Goal: Task Accomplishment & Management: Use online tool/utility

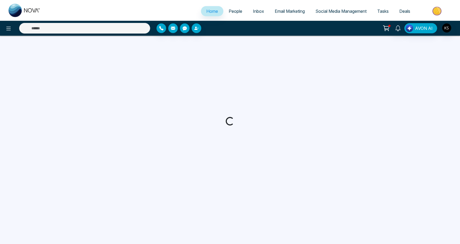
select select "*"
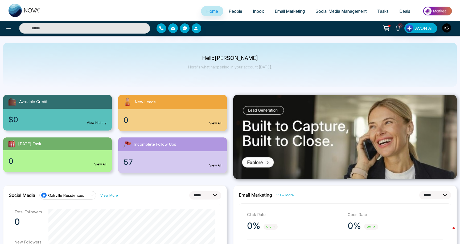
click at [447, 26] on img "button" at bounding box center [446, 27] width 9 height 9
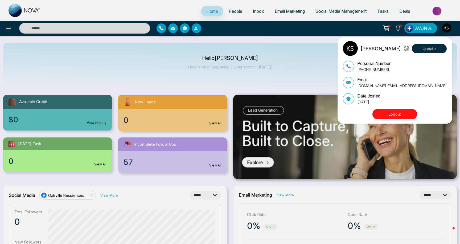
click at [229, 13] on div "Kamal Singh Update Personal Number +19052262255 Email kamals.realestate@gmail.c…" at bounding box center [230, 122] width 460 height 244
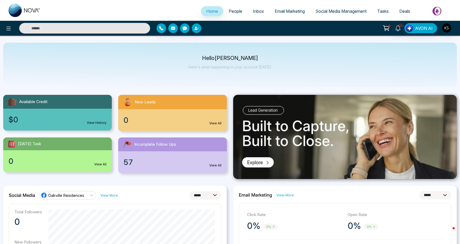
click at [230, 13] on span "People" at bounding box center [236, 11] width 14 height 5
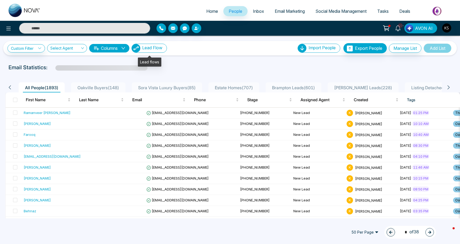
click at [147, 49] on span "Lead Flow" at bounding box center [152, 47] width 20 height 5
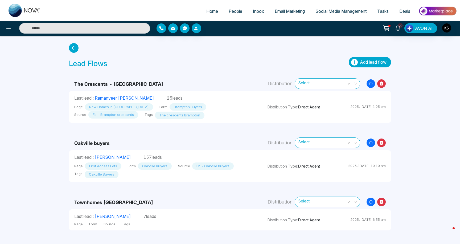
click at [360, 61] on span "Add lead flow" at bounding box center [373, 61] width 27 height 5
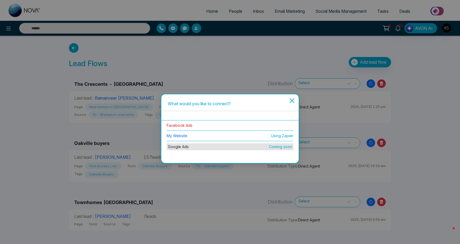
click at [186, 125] on link "Facebook Ads" at bounding box center [180, 125] width 26 height 5
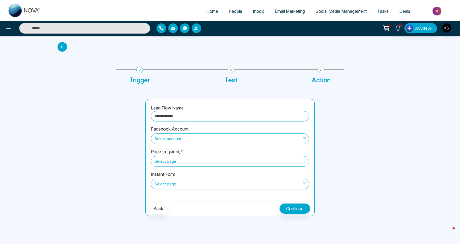
click at [168, 116] on input "text" at bounding box center [230, 116] width 158 height 10
click at [156, 138] on span "Select account" at bounding box center [230, 138] width 151 height 9
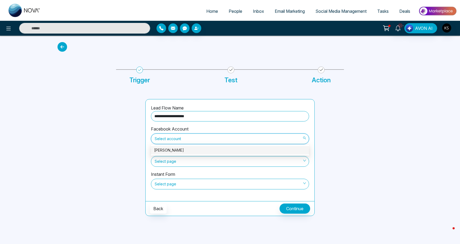
click at [173, 150] on div "[PERSON_NAME]" at bounding box center [230, 150] width 152 height 6
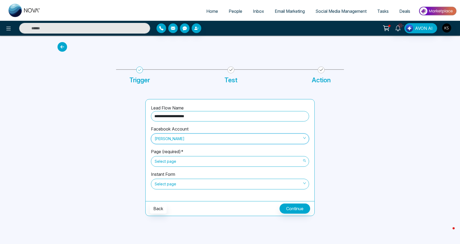
click at [173, 162] on span "Select page" at bounding box center [230, 161] width 151 height 9
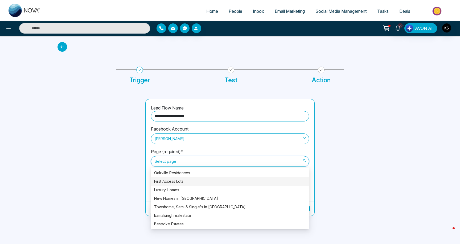
click at [179, 184] on div "First Access Lots" at bounding box center [230, 181] width 152 height 6
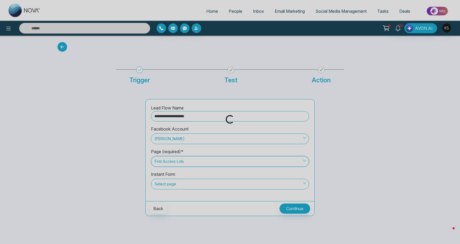
click at [179, 184] on div "Loading..." at bounding box center [230, 122] width 460 height 244
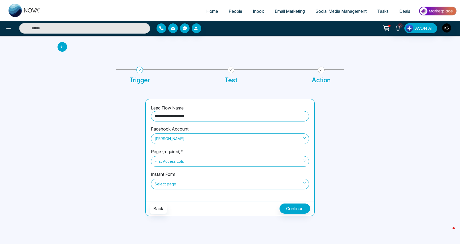
click at [168, 181] on span "Select page" at bounding box center [230, 183] width 151 height 9
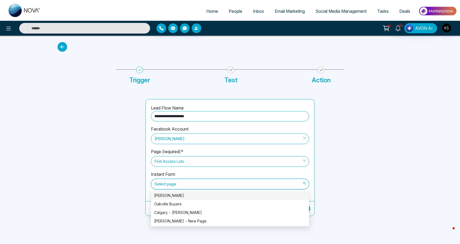
click at [173, 197] on div "[PERSON_NAME]" at bounding box center [230, 195] width 152 height 6
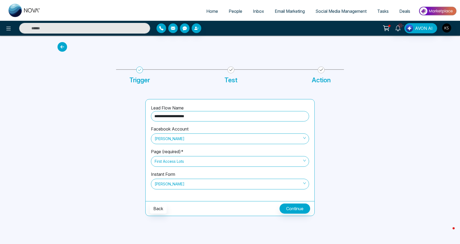
drag, startPoint x: 148, startPoint y: 117, endPoint x: 142, endPoint y: 117, distance: 5.9
click at [142, 117] on div "**********" at bounding box center [229, 151] width 351 height 130
type input "**********"
click at [289, 206] on button "Continue" at bounding box center [294, 208] width 31 height 10
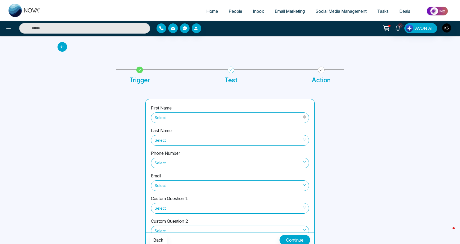
click at [185, 120] on span "Select" at bounding box center [230, 117] width 151 height 9
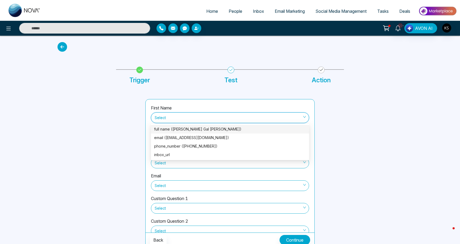
click at [183, 131] on div "full name (Elinor Gal Yakoby)" at bounding box center [230, 129] width 152 height 6
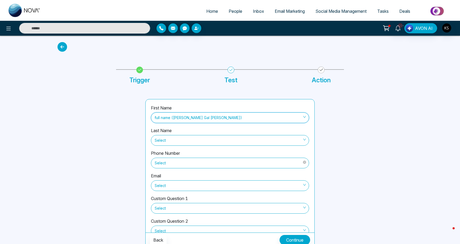
click at [181, 164] on span "Select" at bounding box center [230, 162] width 151 height 9
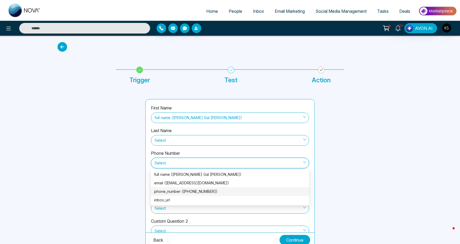
click at [181, 190] on div "phone_number (+16479697111)" at bounding box center [230, 191] width 152 height 6
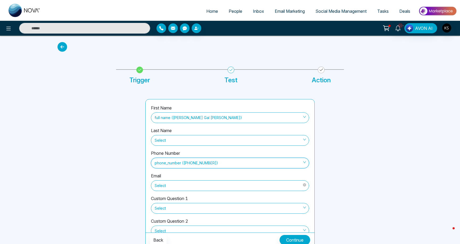
click at [180, 186] on span "Select" at bounding box center [230, 185] width 151 height 9
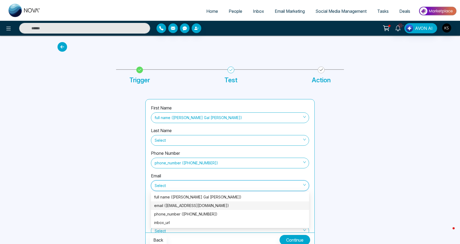
click at [179, 205] on div "email (elinorgal18@gmail.com)" at bounding box center [230, 205] width 152 height 6
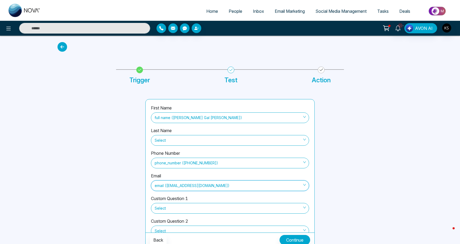
scroll to position [59, 0]
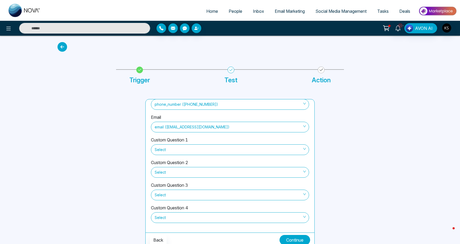
click at [303, 240] on button "Continue" at bounding box center [294, 240] width 31 height 10
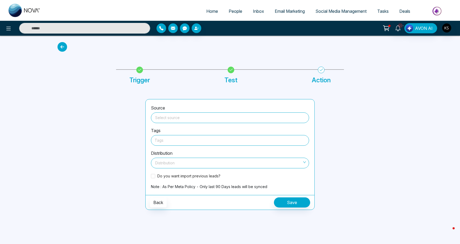
click at [186, 111] on div "Select source" at bounding box center [230, 117] width 158 height 12
click at [184, 117] on input "search" at bounding box center [230, 117] width 152 height 8
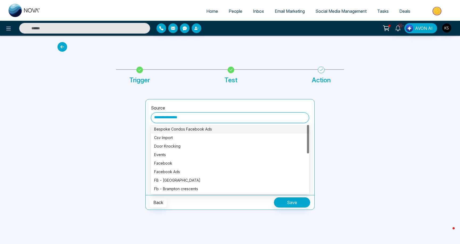
type input "**********"
click at [123, 134] on div at bounding box center [98, 154] width 88 height 111
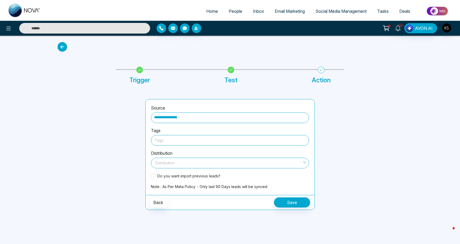
click at [167, 140] on div at bounding box center [230, 140] width 151 height 7
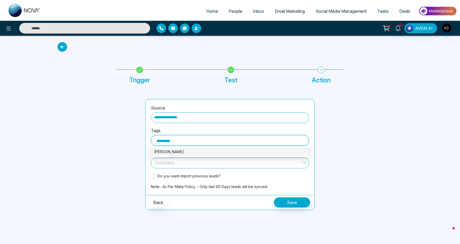
type input "**********"
click at [161, 149] on div "[PERSON_NAME]" at bounding box center [230, 152] width 152 height 6
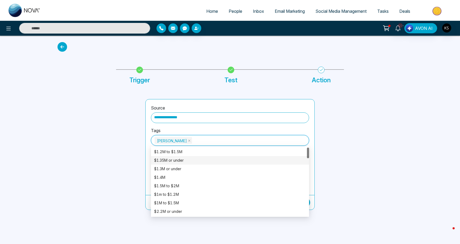
click at [116, 141] on div at bounding box center [98, 154] width 88 height 111
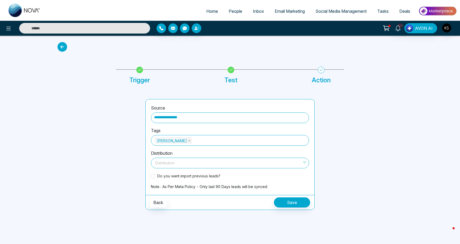
click at [164, 163] on input "search" at bounding box center [228, 162] width 148 height 8
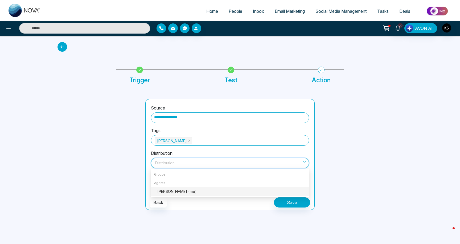
click at [169, 190] on div "Kamal Singh (me)" at bounding box center [231, 191] width 148 height 6
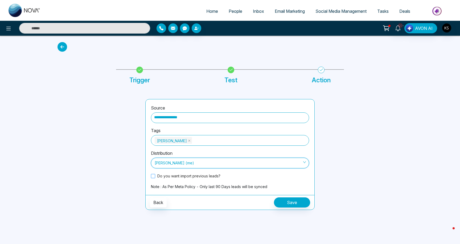
click at [156, 178] on span "Do you want import previous leads?" at bounding box center [188, 176] width 67 height 6
click at [291, 204] on button "Save" at bounding box center [292, 202] width 36 height 10
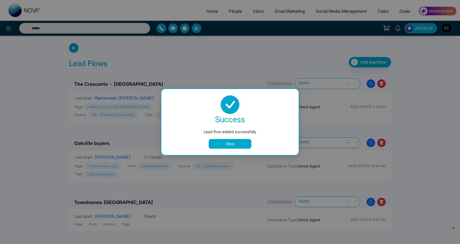
click at [235, 142] on button "Okay" at bounding box center [230, 144] width 43 height 10
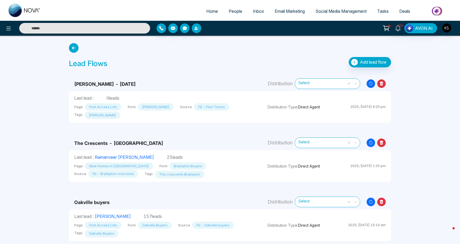
click at [210, 13] on span "Home" at bounding box center [212, 11] width 12 height 5
select select "*"
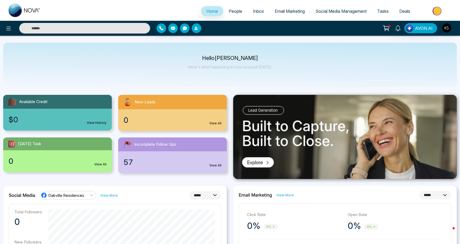
click at [230, 11] on span "People" at bounding box center [236, 11] width 14 height 5
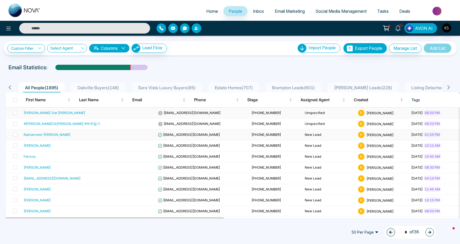
click at [302, 111] on td "Unspecified" at bounding box center [328, 112] width 53 height 11
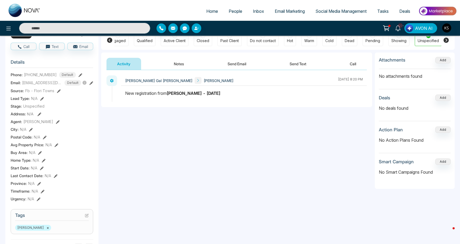
scroll to position [42, 0]
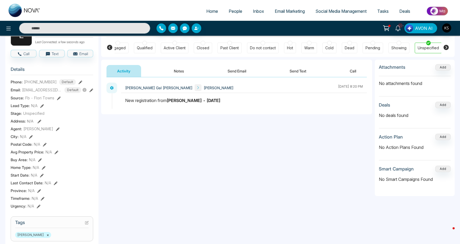
click at [36, 116] on span "Unspecified" at bounding box center [33, 113] width 21 height 6
click at [122, 150] on div "**********" at bounding box center [236, 130] width 271 height 106
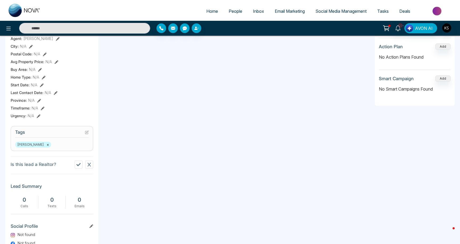
scroll to position [0, 0]
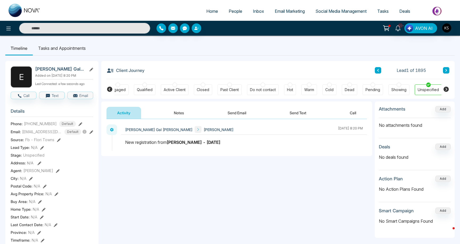
click at [209, 11] on span "Home" at bounding box center [212, 11] width 12 height 5
select select "*"
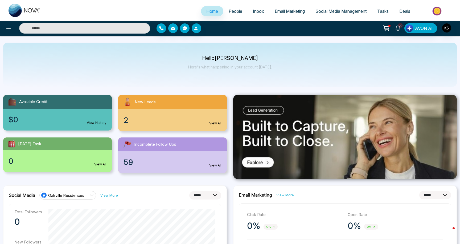
click at [237, 12] on span "People" at bounding box center [236, 11] width 14 height 5
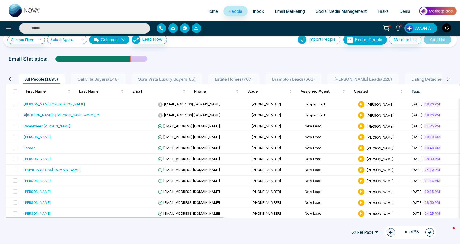
scroll to position [4, 0]
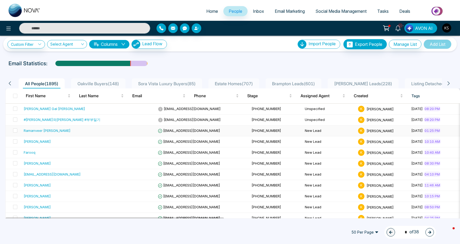
click at [42, 130] on div "Ramanveer Brar" at bounding box center [47, 130] width 47 height 5
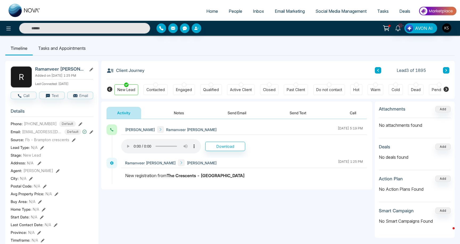
click at [13, 14] on img at bounding box center [25, 10] width 32 height 13
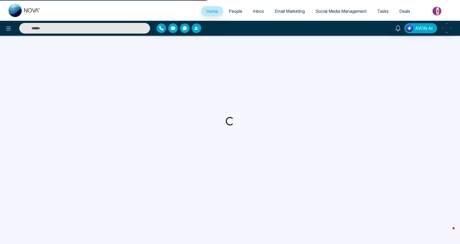
select select "*"
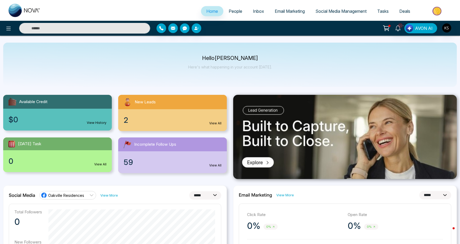
click at [230, 14] on link "People" at bounding box center [235, 11] width 24 height 10
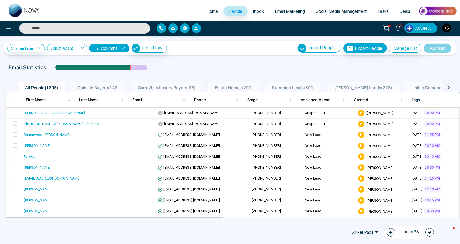
click at [325, 13] on span "Social Media Management" at bounding box center [340, 11] width 51 height 5
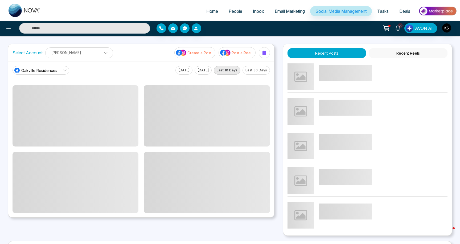
click at [277, 20] on div "Home People Inbox Email Marketing Social Media Management Tasks Deals 10+ AVON …" at bounding box center [230, 18] width 460 height 36
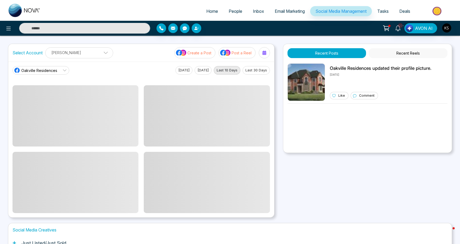
click at [277, 13] on span "Email Marketing" at bounding box center [290, 11] width 30 height 5
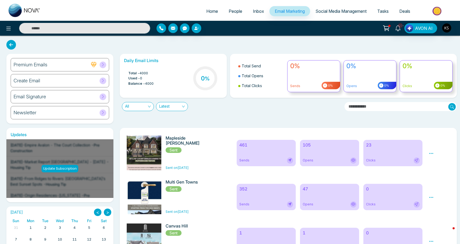
click at [207, 10] on span "Home" at bounding box center [212, 11] width 12 height 5
select select "*"
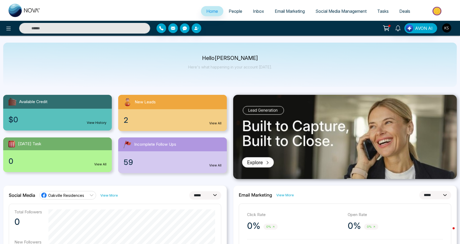
click at [448, 30] on img "button" at bounding box center [446, 27] width 9 height 9
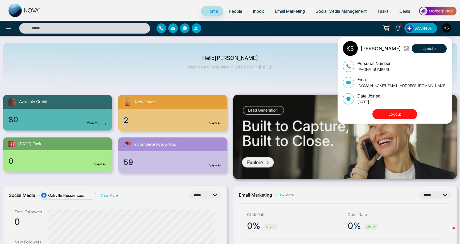
click at [369, 48] on p "[PERSON_NAME]" at bounding box center [380, 48] width 40 height 7
click at [352, 51] on img at bounding box center [350, 48] width 15 height 15
click at [408, 48] on icon at bounding box center [406, 48] width 5 height 5
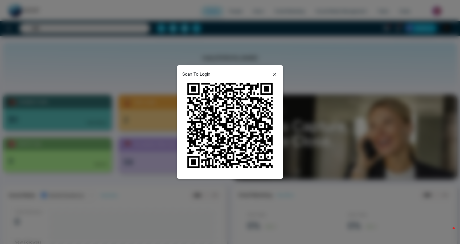
click at [276, 73] on icon at bounding box center [274, 74] width 6 height 6
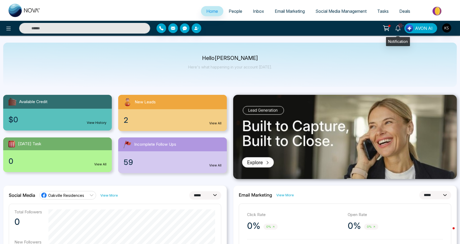
click at [403, 10] on span "Deals" at bounding box center [404, 11] width 11 height 5
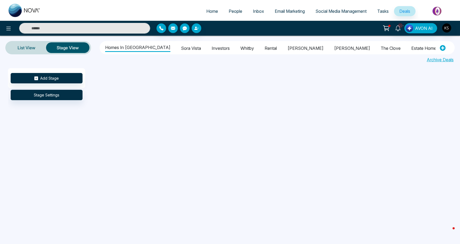
click at [382, 13] on span "Tasks" at bounding box center [382, 11] width 11 height 5
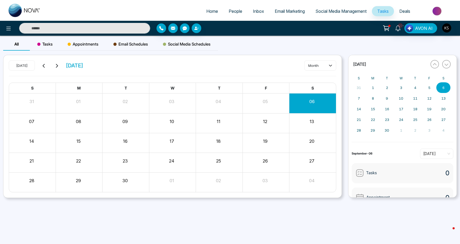
click at [203, 14] on link "Home" at bounding box center [212, 11] width 22 height 10
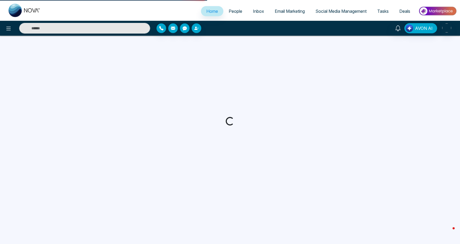
select select "*"
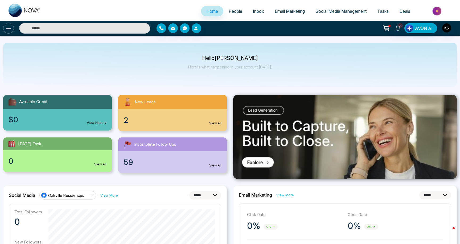
click at [10, 30] on icon at bounding box center [8, 28] width 6 height 6
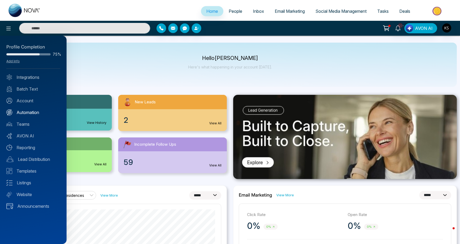
click at [27, 113] on link "Automation" at bounding box center [33, 112] width 54 height 6
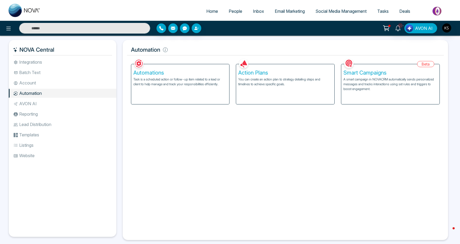
click at [170, 74] on h5 "Automations" at bounding box center [180, 72] width 94 height 6
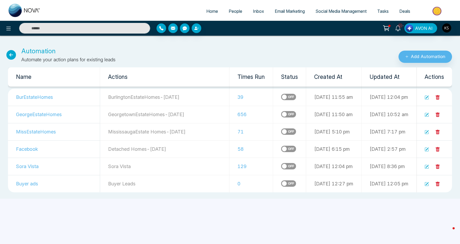
click at [11, 57] on icon at bounding box center [11, 55] width 10 height 10
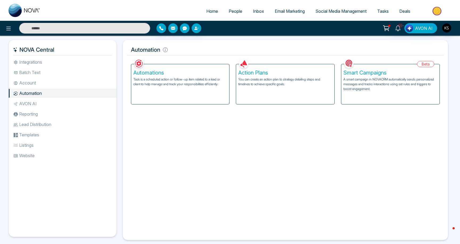
click at [292, 82] on p "You can create an action plan to strategy detailing steps and timelines to achi…" at bounding box center [285, 82] width 94 height 10
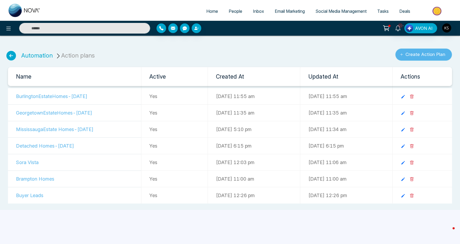
click at [415, 53] on button "Create Action Plan" at bounding box center [423, 54] width 57 height 12
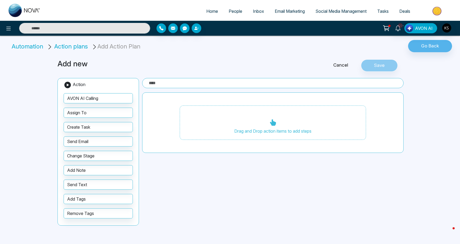
click at [153, 82] on input "text" at bounding box center [272, 83] width 261 height 10
type input "**********"
click at [213, 128] on div "Drag and Drop action items to add steps" at bounding box center [273, 122] width 186 height 35
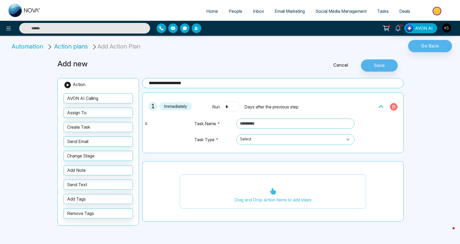
click at [394, 109] on button "button" at bounding box center [393, 106] width 7 height 7
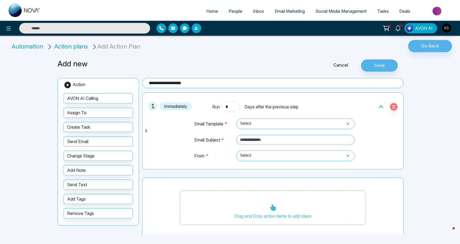
click at [262, 125] on span "Select" at bounding box center [295, 123] width 111 height 9
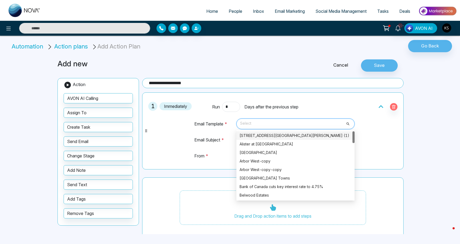
click at [180, 115] on div "1 Immediately Run * Days after the previous step Email Template * Select 2513 8…" at bounding box center [272, 130] width 255 height 71
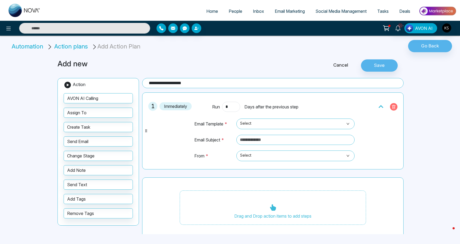
click at [391, 106] on icon "button" at bounding box center [393, 107] width 4 height 4
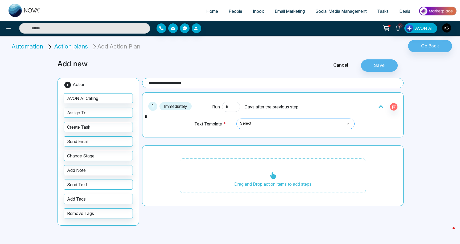
click at [255, 122] on span "Select" at bounding box center [295, 123] width 111 height 9
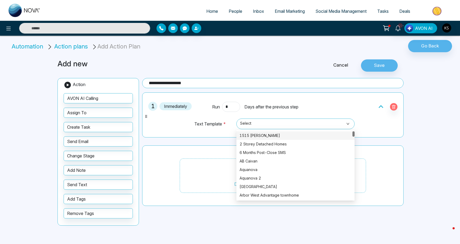
click at [197, 137] on div "1 Immediately Run * Days after the previous step Text Template * Select 674 543…" at bounding box center [272, 114] width 261 height 45
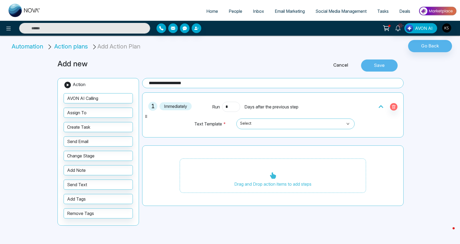
click at [383, 65] on button "Save" at bounding box center [379, 65] width 37 height 12
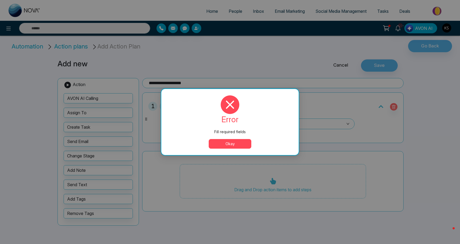
click at [237, 140] on button "Okay" at bounding box center [230, 144] width 43 height 10
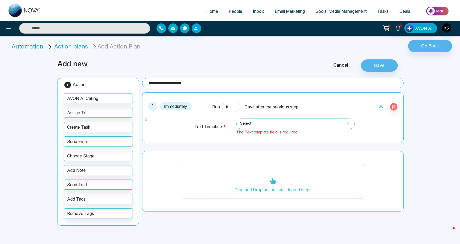
click at [272, 117] on div "Text Template * Select 674 543 1515 Pickering 2 Storey Detached Homes 6 Months …" at bounding box center [273, 126] width 170 height 28
click at [270, 120] on span "Select" at bounding box center [295, 123] width 111 height 9
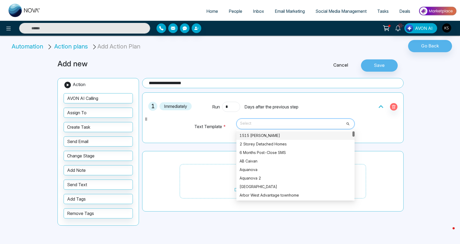
click at [341, 64] on link "Cancel" at bounding box center [340, 65] width 40 height 7
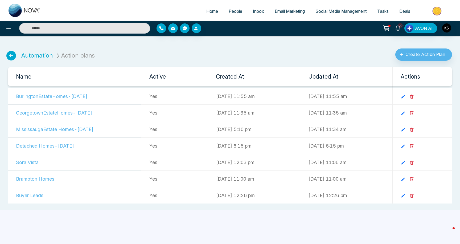
click at [5, 56] on ul "Automation Action plans" at bounding box center [50, 52] width 95 height 16
click at [12, 56] on icon at bounding box center [11, 56] width 10 height 10
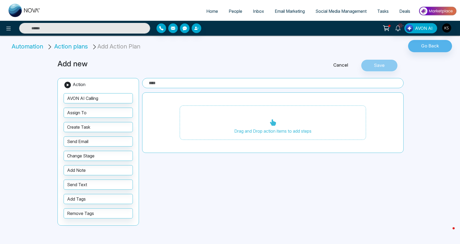
click at [213, 11] on span "Home" at bounding box center [212, 11] width 12 height 5
select select "*"
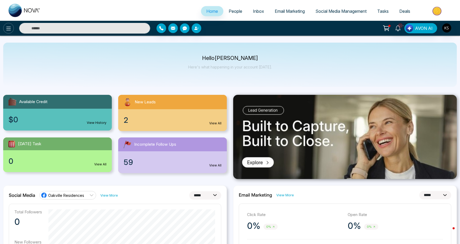
click at [6, 24] on button at bounding box center [8, 28] width 11 height 11
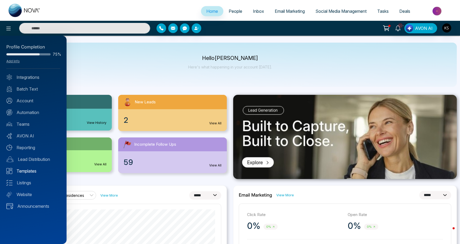
click at [26, 170] on link "Templates" at bounding box center [33, 171] width 54 height 6
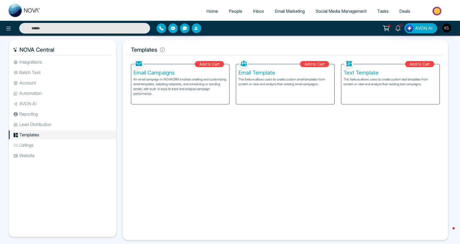
click at [371, 87] on div "Text Template This feature allows users to create custom text templates from sc…" at bounding box center [390, 84] width 98 height 40
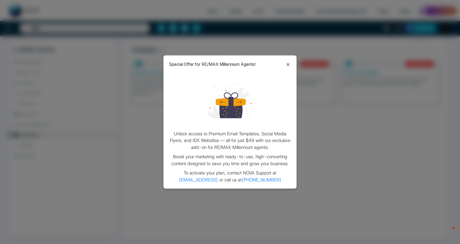
click at [289, 64] on icon at bounding box center [288, 64] width 6 height 6
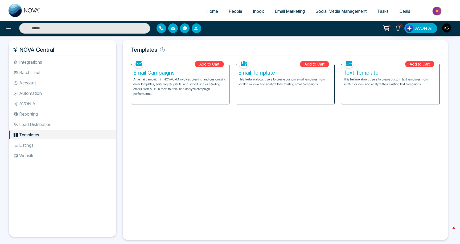
click at [39, 72] on li "Batch Text" at bounding box center [62, 72] width 107 height 9
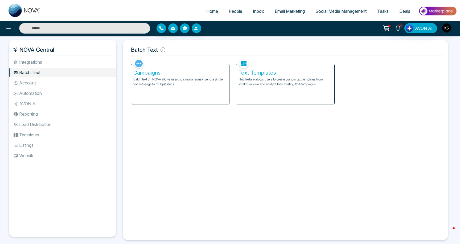
click at [259, 86] on div "Text Templates This feature allows users to create custom text templates from s…" at bounding box center [285, 84] width 98 height 40
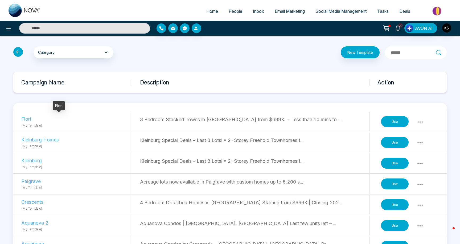
click at [28, 119] on p "Flori" at bounding box center [57, 118] width 73 height 7
click at [156, 118] on p "3 Bedroom Stacked Towns in [GEOGRAPHIC_DATA] from $699K. - Less than 10 mins to…" at bounding box center [254, 119] width 229 height 7
click at [398, 125] on button "Use" at bounding box center [395, 121] width 28 height 11
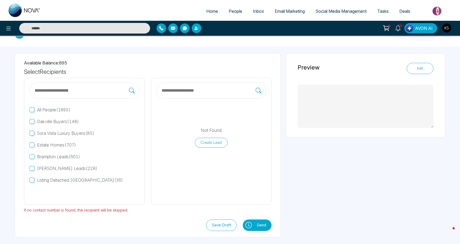
scroll to position [2, 0]
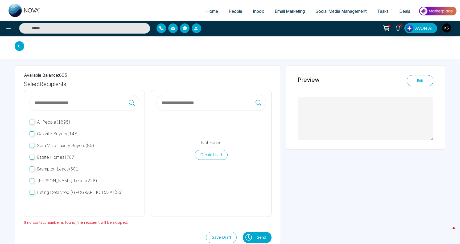
type textarea "**********"
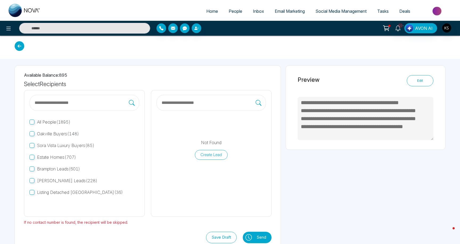
scroll to position [0, 0]
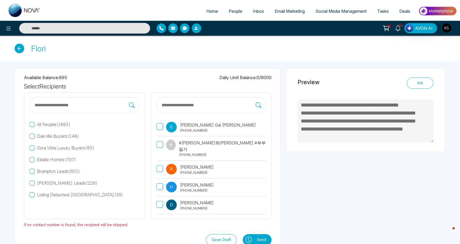
click at [206, 14] on link "Home" at bounding box center [212, 11] width 22 height 10
select select "*"
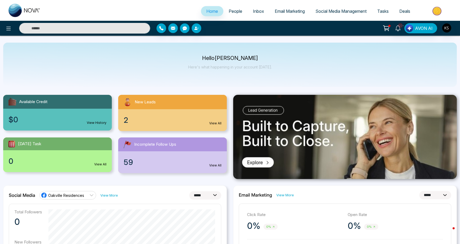
click at [328, 10] on span "Social Media Management" at bounding box center [340, 11] width 51 height 5
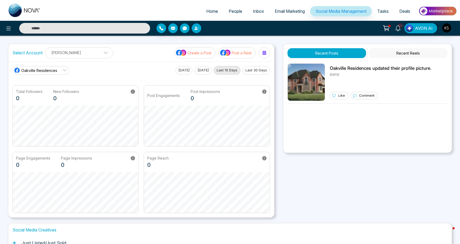
click at [205, 8] on link "Home" at bounding box center [212, 11] width 22 height 10
select select "*"
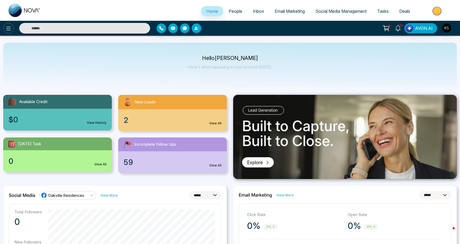
click at [11, 29] on icon at bounding box center [8, 28] width 6 height 6
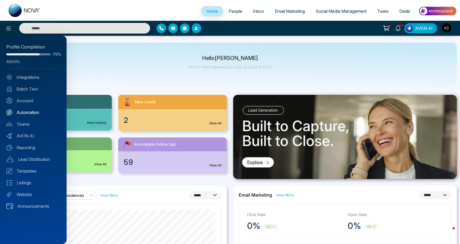
click at [28, 114] on link "Automation" at bounding box center [33, 112] width 54 height 6
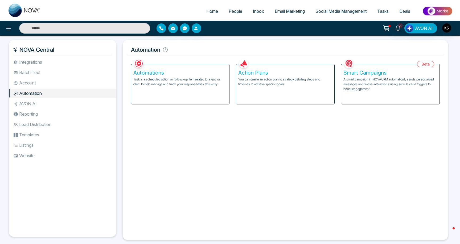
click at [202, 90] on div "Automations Task is a scheduled action or follow-up item related to a lead or c…" at bounding box center [180, 84] width 98 height 40
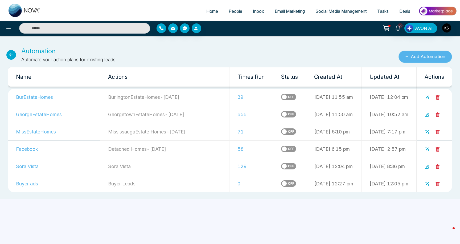
click at [417, 56] on button "Add Automation" at bounding box center [424, 57] width 53 height 12
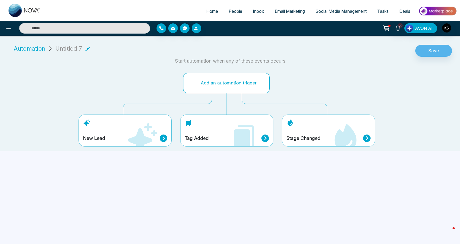
click at [219, 79] on button "Add an automation trigger" at bounding box center [226, 83] width 86 height 20
click at [218, 82] on button "Add an automation trigger" at bounding box center [226, 83] width 86 height 20
click at [155, 140] on icon at bounding box center [142, 138] width 32 height 32
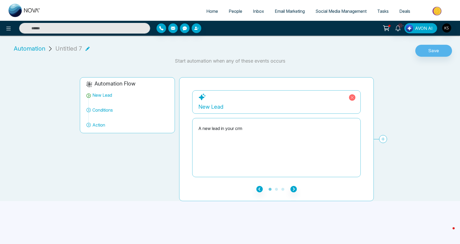
click at [224, 129] on div "A new lead in your crm" at bounding box center [276, 128] width 156 height 6
click at [317, 106] on div "New Lead" at bounding box center [276, 107] width 156 height 8
click at [350, 97] on icon at bounding box center [352, 97] width 6 height 6
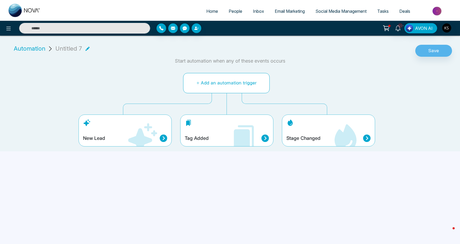
click at [216, 87] on button "Add an automation trigger" at bounding box center [226, 83] width 86 height 20
click at [262, 137] on icon at bounding box center [264, 137] width 7 height 7
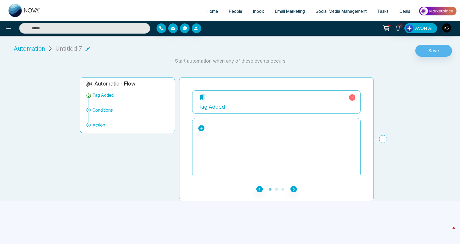
click at [221, 105] on div "Tag Added" at bounding box center [276, 107] width 156 height 8
click at [194, 130] on div "$1.2M to $1.5M $1.35M or under $1.3M or under $1.4M $1.5M to $2M $1m to $1.2M $…" at bounding box center [276, 147] width 168 height 59
click at [201, 128] on icon at bounding box center [202, 128] width 4 height 4
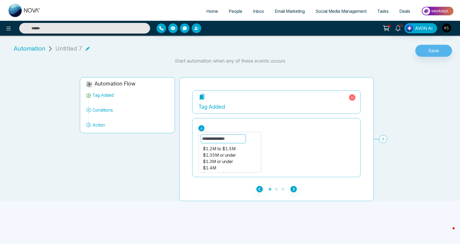
click at [218, 134] on input "text" at bounding box center [223, 138] width 45 height 9
type input "*****"
click at [219, 150] on div "[PERSON_NAME]" at bounding box center [223, 148] width 41 height 6
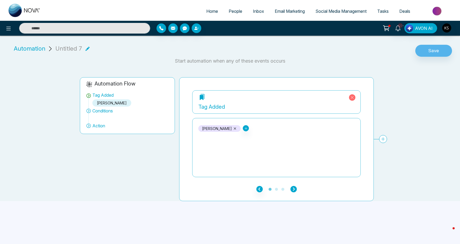
click at [293, 190] on icon "button" at bounding box center [293, 189] width 6 height 6
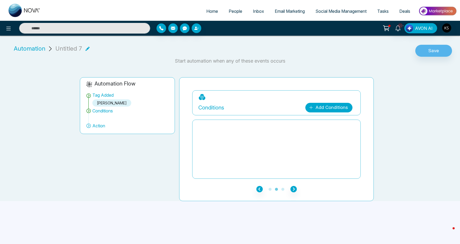
click at [324, 108] on link "Add Conditions" at bounding box center [328, 108] width 47 height 10
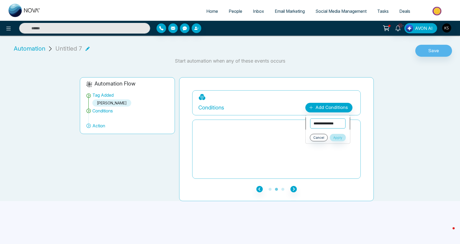
click at [326, 125] on select "**********" at bounding box center [327, 123] width 35 height 10
select select "****"
click at [310, 118] on select "**********" at bounding box center [327, 123] width 35 height 10
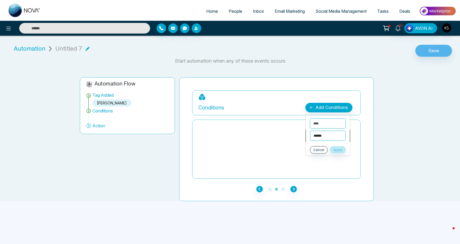
click at [326, 134] on select "**********" at bounding box center [327, 136] width 35 height 10
select select "*******"
click at [310, 131] on select "**********" at bounding box center [327, 136] width 35 height 10
click at [330, 152] on select "**********" at bounding box center [330, 147] width 40 height 10
select select "**********"
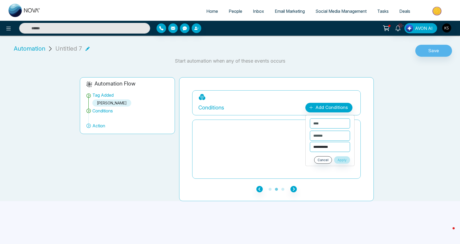
click at [310, 142] on select "**********" at bounding box center [330, 147] width 40 height 10
click at [343, 160] on button "Apply" at bounding box center [342, 159] width 16 height 7
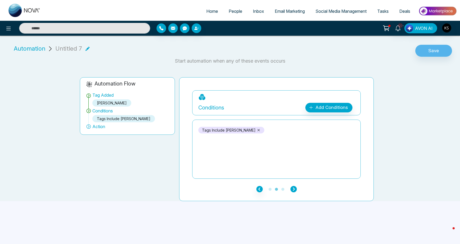
click at [296, 190] on icon "button" at bounding box center [293, 189] width 6 height 6
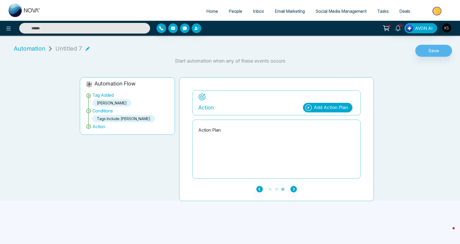
click at [313, 106] on div "Add Action Plan" at bounding box center [327, 108] width 49 height 10
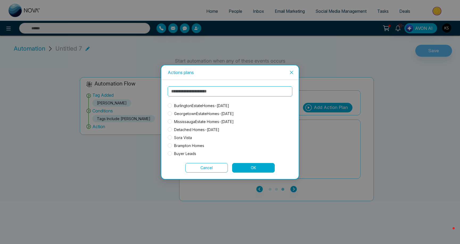
click at [204, 169] on button "Cancel" at bounding box center [206, 168] width 43 height 10
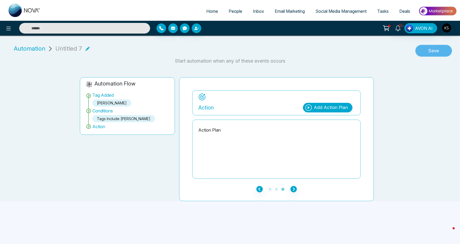
click at [421, 53] on button "Save" at bounding box center [433, 51] width 37 height 12
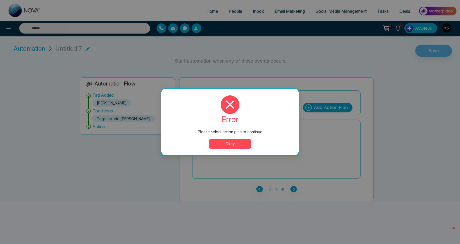
click at [242, 143] on button "Okay" at bounding box center [230, 144] width 43 height 10
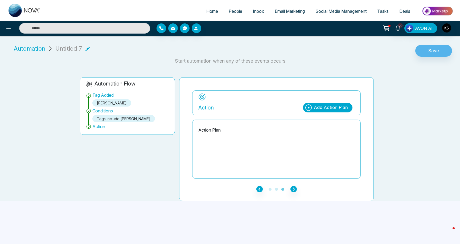
click at [206, 13] on span "Home" at bounding box center [212, 11] width 12 height 5
select select "*"
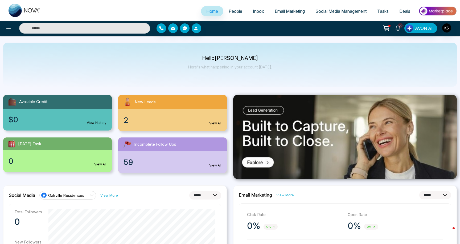
click at [13, 24] on div at bounding box center [76, 28] width 153 height 11
click at [9, 32] on button at bounding box center [8, 28] width 11 height 11
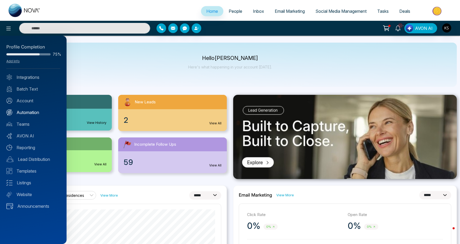
click at [26, 110] on link "Automation" at bounding box center [33, 112] width 54 height 6
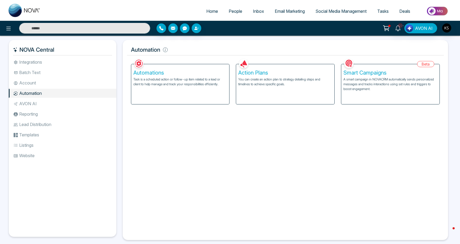
click at [275, 90] on div "Action Plans You can create an action plan to strategy detailing steps and time…" at bounding box center [285, 84] width 98 height 40
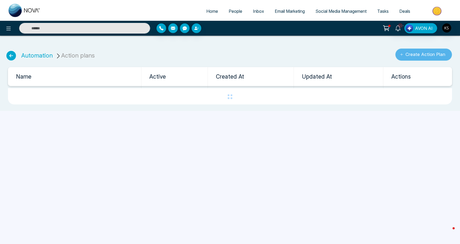
click at [418, 52] on button "Create Action Plan" at bounding box center [423, 54] width 57 height 12
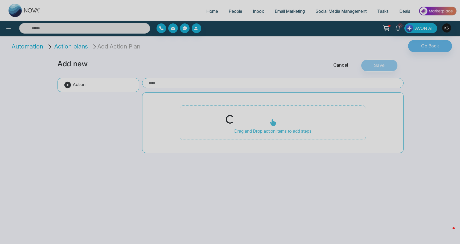
click at [184, 85] on div "Loading..." at bounding box center [230, 122] width 460 height 244
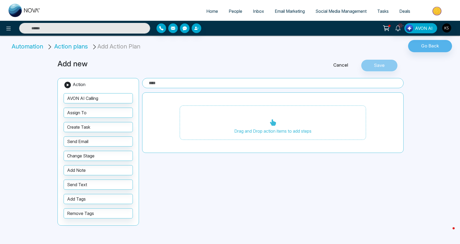
click at [184, 85] on input "text" at bounding box center [272, 83] width 261 height 10
type input "**********"
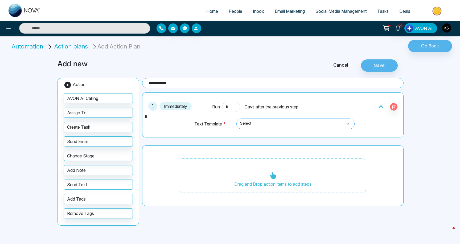
click at [258, 123] on span "Select" at bounding box center [295, 123] width 111 height 9
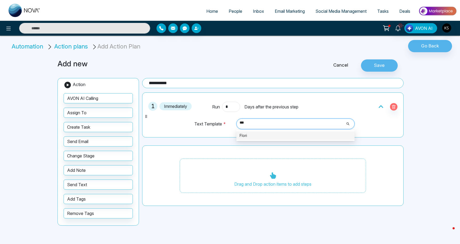
type input "****"
click at [246, 135] on div "Flori" at bounding box center [295, 135] width 112 height 6
click at [254, 126] on span "Flori" at bounding box center [295, 123] width 111 height 9
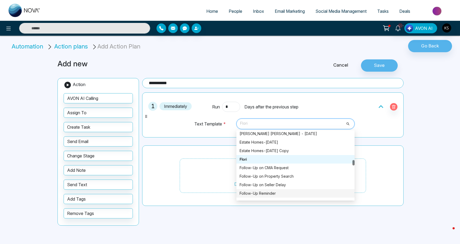
scroll to position [857, 0]
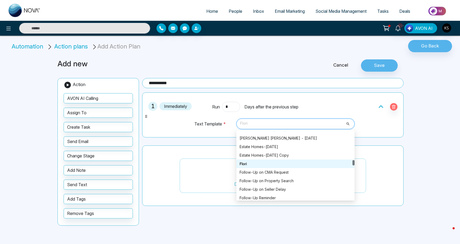
click at [197, 157] on div "Drag and Drop action items to add steps" at bounding box center [272, 175] width 261 height 61
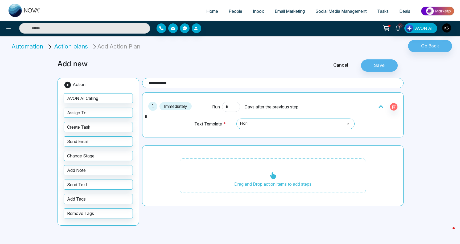
click at [211, 178] on div "Drag and Drop action items to add steps" at bounding box center [273, 175] width 186 height 35
click at [300, 126] on span "Flori" at bounding box center [295, 123] width 111 height 9
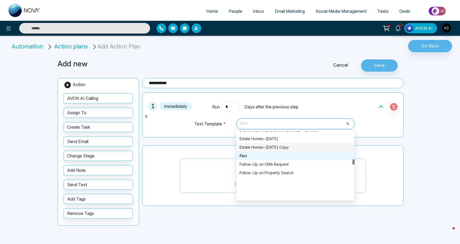
scroll to position [832, 0]
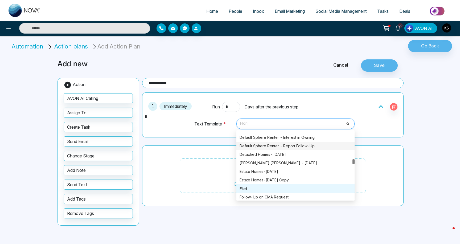
click at [254, 125] on span "Flori" at bounding box center [295, 123] width 111 height 9
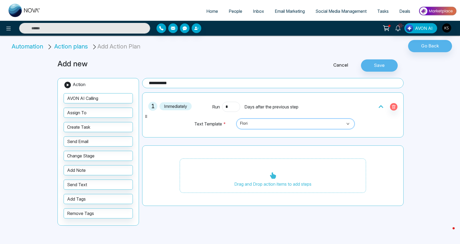
click at [252, 122] on span "Flori" at bounding box center [295, 123] width 111 height 9
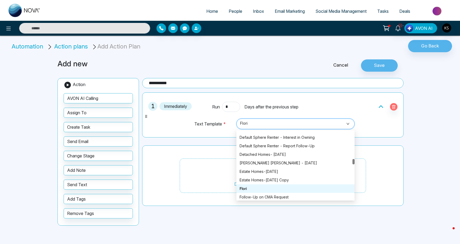
click at [253, 122] on span "Flori" at bounding box center [295, 123] width 111 height 9
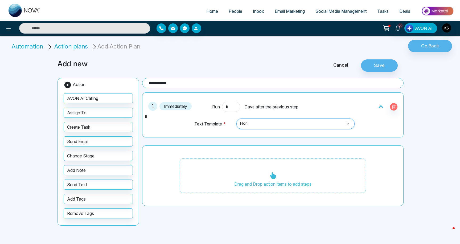
click at [243, 124] on span "Flori" at bounding box center [295, 123] width 111 height 9
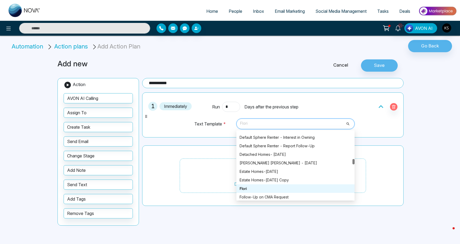
click at [248, 187] on div "Flori" at bounding box center [295, 188] width 112 height 6
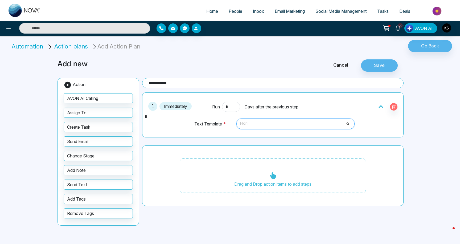
click at [351, 122] on div "Flori" at bounding box center [295, 123] width 118 height 11
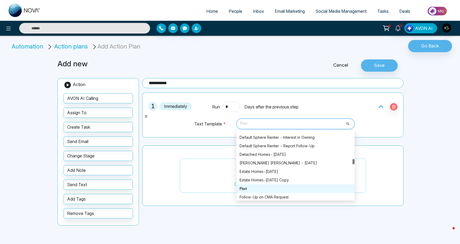
click at [293, 64] on div "Cancel Save" at bounding box center [346, 65] width 117 height 12
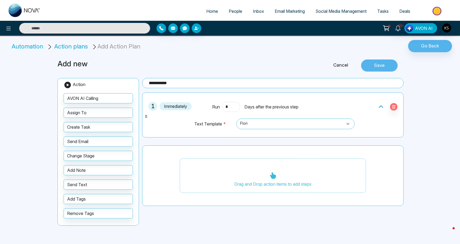
click at [382, 63] on button "Save" at bounding box center [379, 65] width 37 height 12
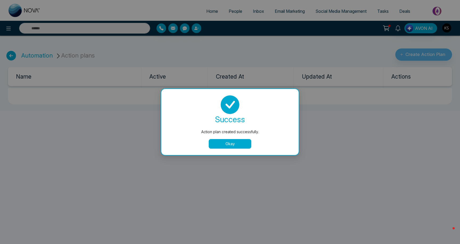
click at [240, 143] on button "Okay" at bounding box center [230, 144] width 43 height 10
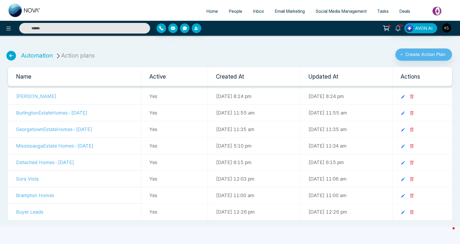
click at [53, 96] on td "[PERSON_NAME]" at bounding box center [74, 96] width 133 height 16
click at [23, 96] on td "[PERSON_NAME]" at bounding box center [74, 96] width 133 height 16
click at [404, 97] on icon at bounding box center [402, 96] width 3 height 3
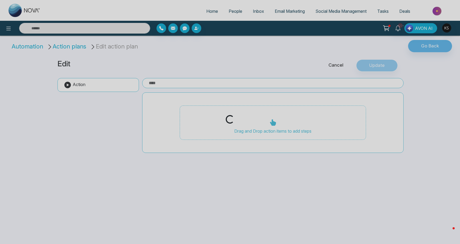
type input "**********"
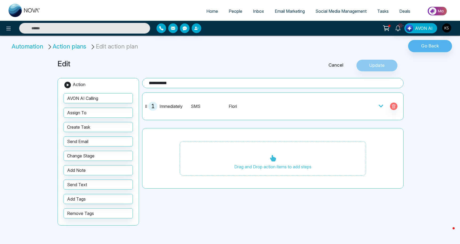
click at [382, 106] on icon at bounding box center [380, 105] width 5 height 5
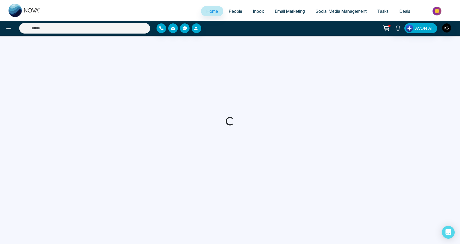
select select "*"
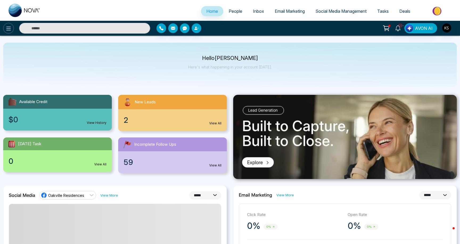
click at [12, 28] on button at bounding box center [8, 28] width 11 height 11
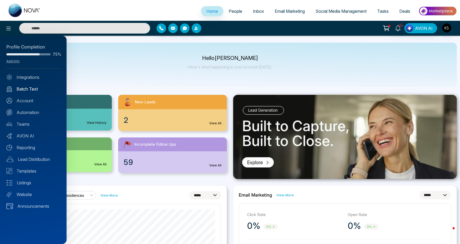
click at [26, 89] on link "Batch Text" at bounding box center [33, 89] width 54 height 6
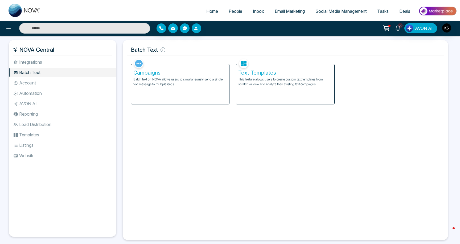
click at [240, 88] on div "Text Templates This feature allows users to create custom text templates from s…" at bounding box center [285, 84] width 98 height 40
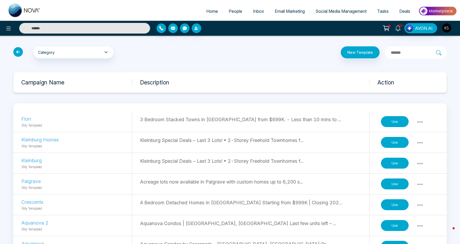
click at [26, 117] on p "Flori" at bounding box center [57, 118] width 73 height 7
click at [420, 121] on icon at bounding box center [420, 122] width 6 height 6
click at [198, 122] on p "3 Bedroom Stacked Towns in [GEOGRAPHIC_DATA] from $699K. - Less than 10 mins to…" at bounding box center [254, 119] width 229 height 7
click at [210, 11] on span "Home" at bounding box center [212, 11] width 12 height 5
select select "*"
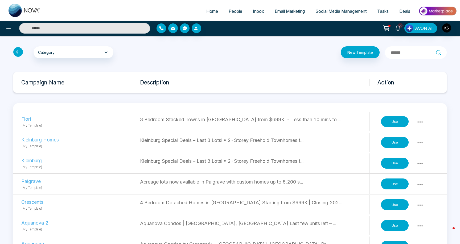
select select "*"
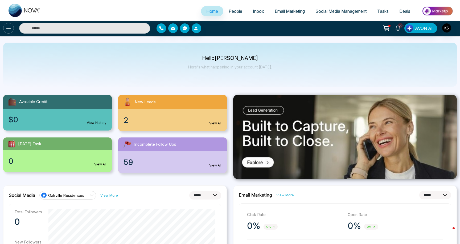
click at [11, 27] on icon at bounding box center [8, 28] width 6 height 6
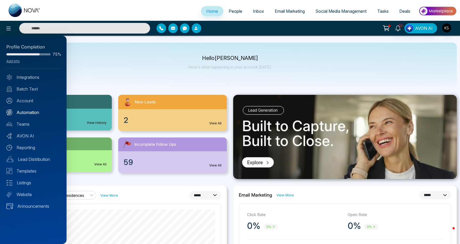
click at [32, 112] on link "Automation" at bounding box center [33, 112] width 54 height 6
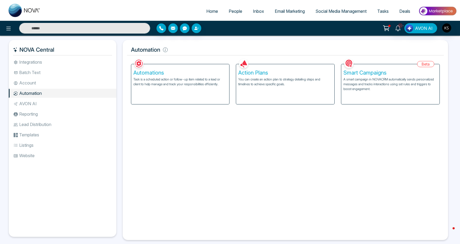
click at [176, 86] on p "Task is a scheduled action or follow-up item related to a lead or client to hel…" at bounding box center [180, 82] width 94 height 10
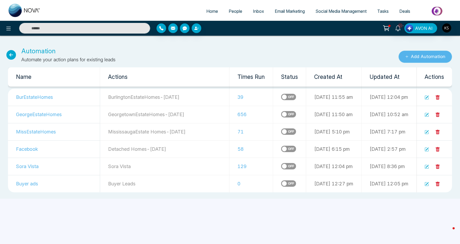
click at [417, 55] on button "Add Automation" at bounding box center [424, 57] width 53 height 12
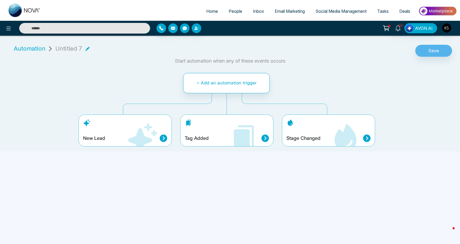
click at [162, 139] on icon at bounding box center [163, 137] width 7 height 7
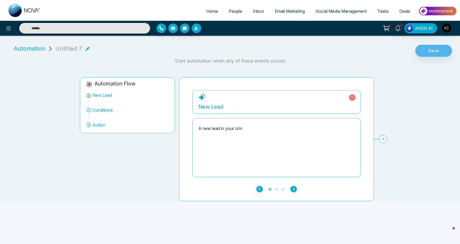
click at [229, 128] on div "A new lead in your crm" at bounding box center [276, 128] width 156 height 6
click at [297, 190] on ul "1 2 3" at bounding box center [276, 188] width 168 height 6
click at [295, 190] on icon "button" at bounding box center [293, 189] width 6 height 6
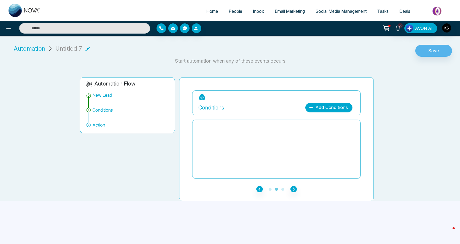
click at [334, 109] on link "Add Conditions" at bounding box center [328, 108] width 47 height 10
click at [329, 120] on select "**********" at bounding box center [327, 123] width 35 height 10
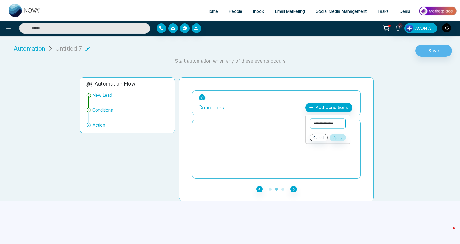
select select "****"
click at [310, 118] on select "**********" at bounding box center [327, 123] width 35 height 10
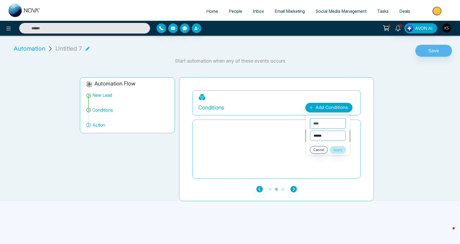
click at [325, 136] on select "**********" at bounding box center [327, 136] width 35 height 10
select select "*******"
click at [310, 131] on select "**********" at bounding box center [327, 136] width 35 height 10
click at [324, 147] on select "**********" at bounding box center [330, 147] width 40 height 10
select select "**********"
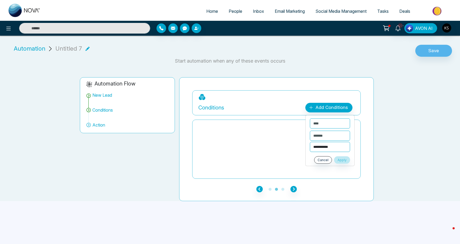
click at [310, 142] on select "**********" at bounding box center [330, 147] width 40 height 10
click at [340, 157] on button "Apply" at bounding box center [342, 159] width 16 height 7
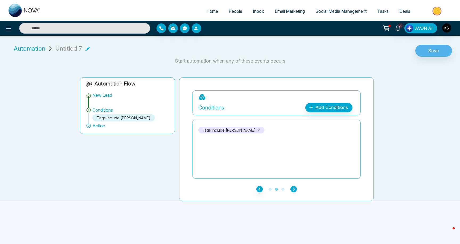
click at [292, 191] on icon "button" at bounding box center [293, 189] width 6 height 6
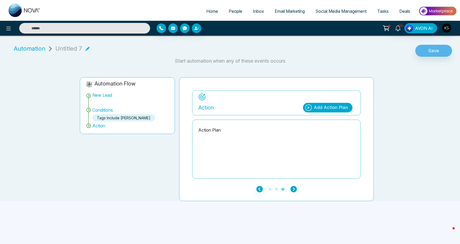
click at [292, 191] on icon "button" at bounding box center [293, 189] width 6 height 6
click at [295, 189] on icon "button" at bounding box center [293, 189] width 6 height 6
click at [318, 111] on div "Add Action Plan" at bounding box center [327, 108] width 49 height 10
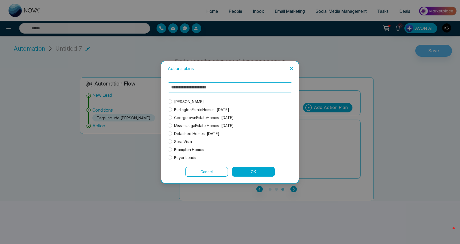
click at [201, 99] on div "[PERSON_NAME]" at bounding box center [203, 102] width 70 height 6
click at [183, 102] on span "[PERSON_NAME]" at bounding box center [189, 102] width 34 height 6
click at [252, 171] on button "OK" at bounding box center [253, 172] width 43 height 10
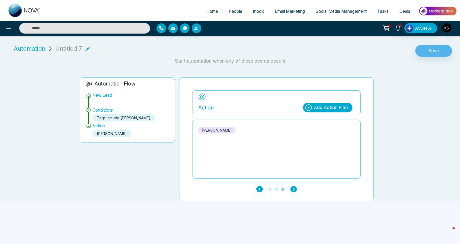
click at [86, 47] on icon at bounding box center [87, 48] width 4 height 4
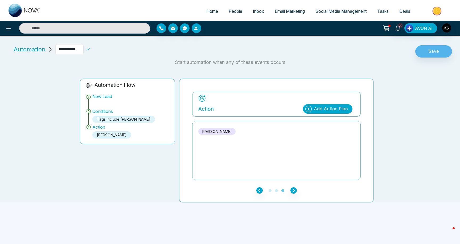
click at [75, 50] on input "**********" at bounding box center [69, 49] width 28 height 10
type input "**********"
click at [89, 49] on icon at bounding box center [88, 49] width 5 height 5
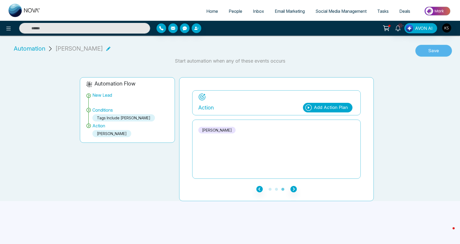
click at [435, 52] on button "Save" at bounding box center [433, 51] width 37 height 12
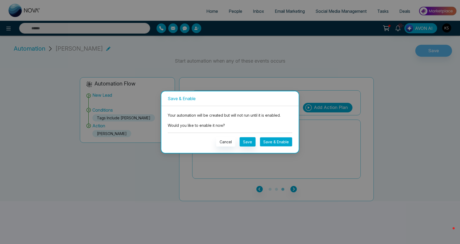
click at [276, 141] on button "Save & Enable" at bounding box center [276, 141] width 32 height 9
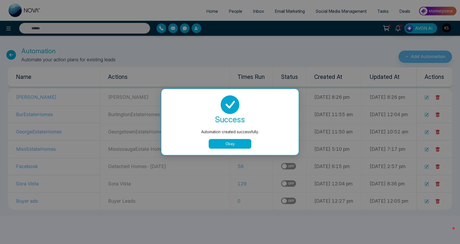
click at [240, 144] on button "Okay" at bounding box center [230, 144] width 43 height 10
